Goal: Use online tool/utility: Utilize a website feature to perform a specific function

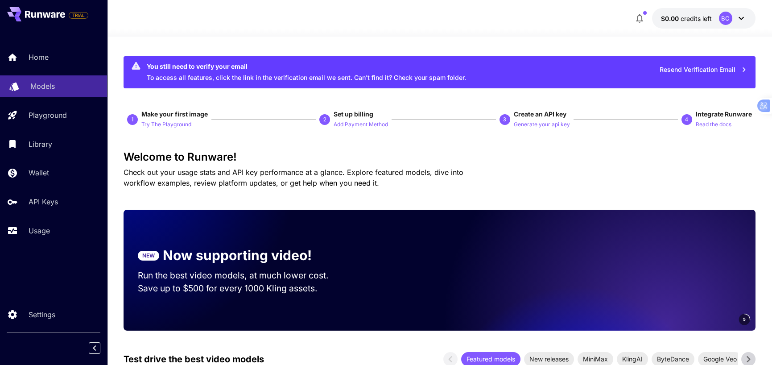
click at [68, 87] on div "Models" at bounding box center [65, 86] width 70 height 11
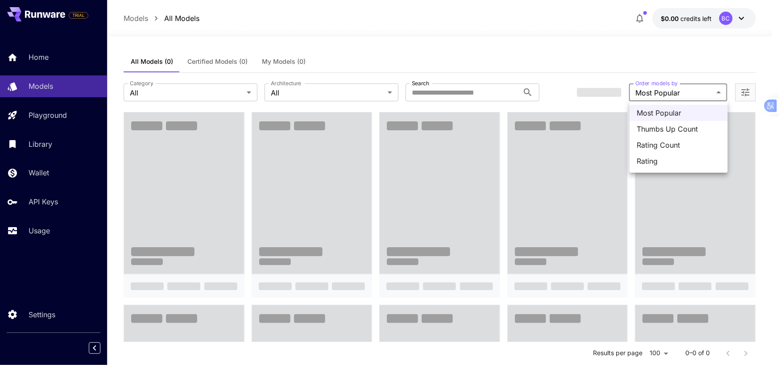
click at [663, 132] on span "Thumbs Up Count" at bounding box center [678, 129] width 84 height 11
type input "**********"
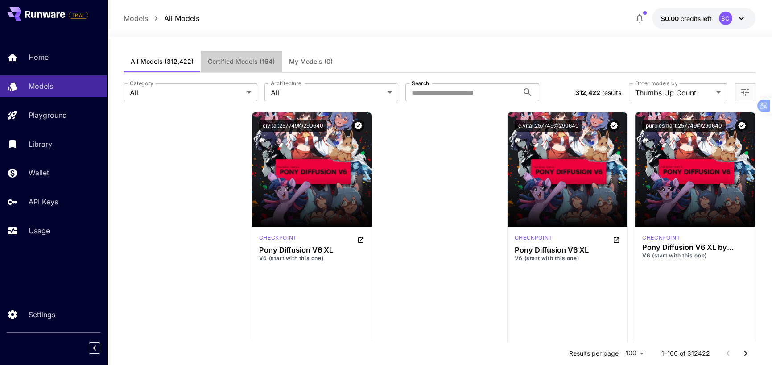
click at [250, 60] on span "Certified Models (164)" at bounding box center [241, 62] width 67 height 8
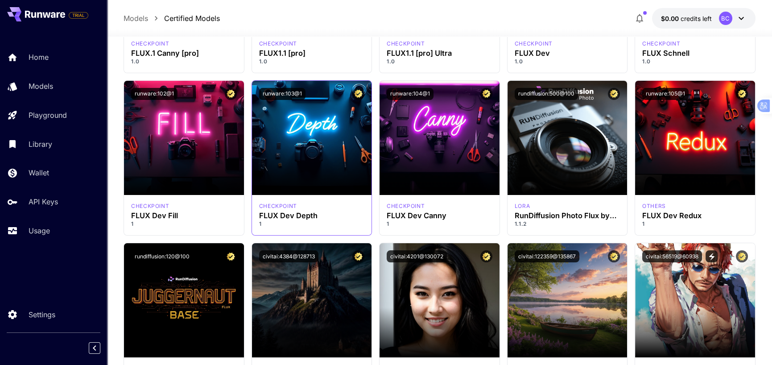
scroll to position [312, 0]
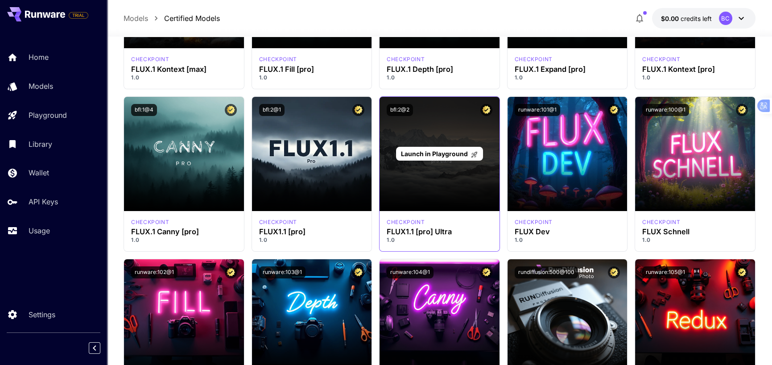
click at [454, 151] on span "Launch in Playground" at bounding box center [434, 154] width 67 height 8
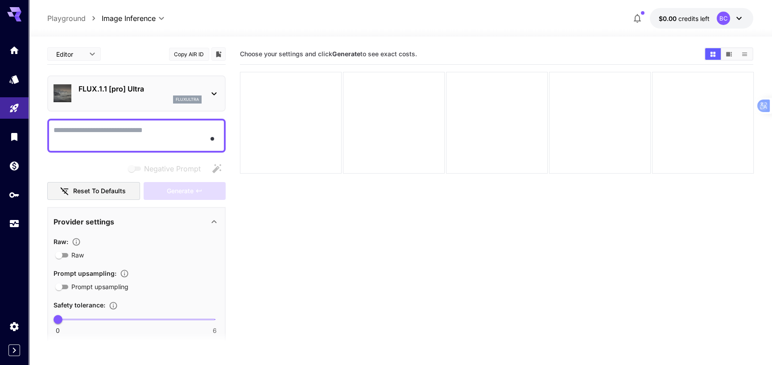
click at [335, 205] on section "Choose your settings and click Generate to see exact costs." at bounding box center [497, 226] width 514 height 365
click at [114, 140] on textarea "Negative Prompt" at bounding box center [137, 135] width 166 height 21
click at [377, 215] on section "Choose your settings and click Generate to see exact costs." at bounding box center [497, 226] width 514 height 365
click at [9, 79] on link at bounding box center [14, 79] width 29 height 22
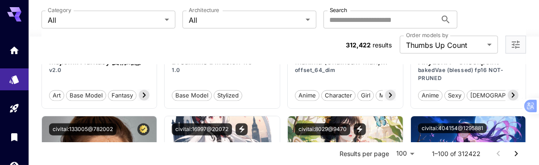
scroll to position [3925, 0]
